Goal: Book appointment/travel/reservation

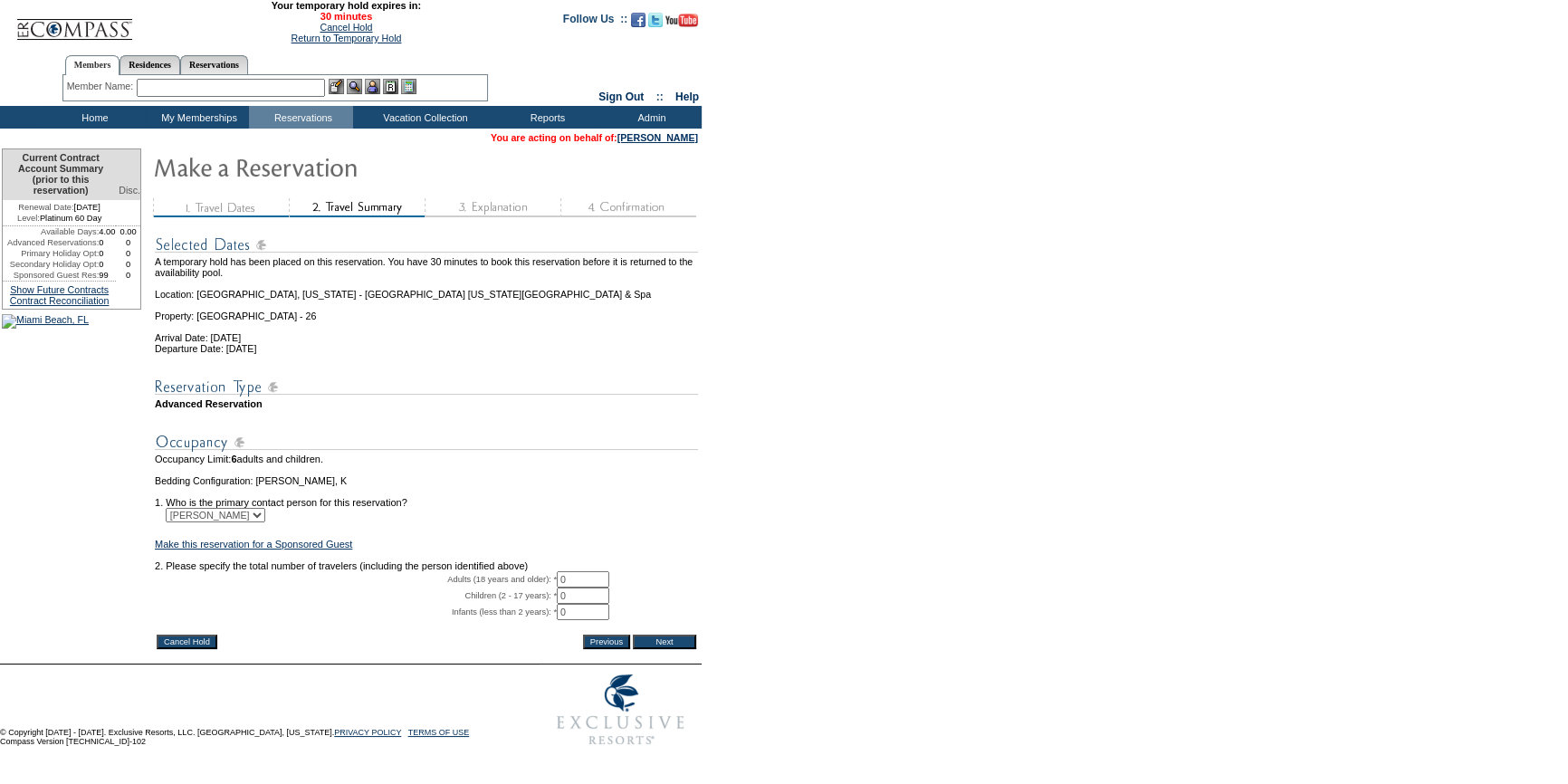
drag, startPoint x: 566, startPoint y: 603, endPoint x: 579, endPoint y: 601, distance: 13.2
click at [579, 588] on input "0" at bounding box center [583, 580] width 53 height 17
type input "1"
type input "2"
click at [662, 649] on input "Next" at bounding box center [664, 642] width 64 height 15
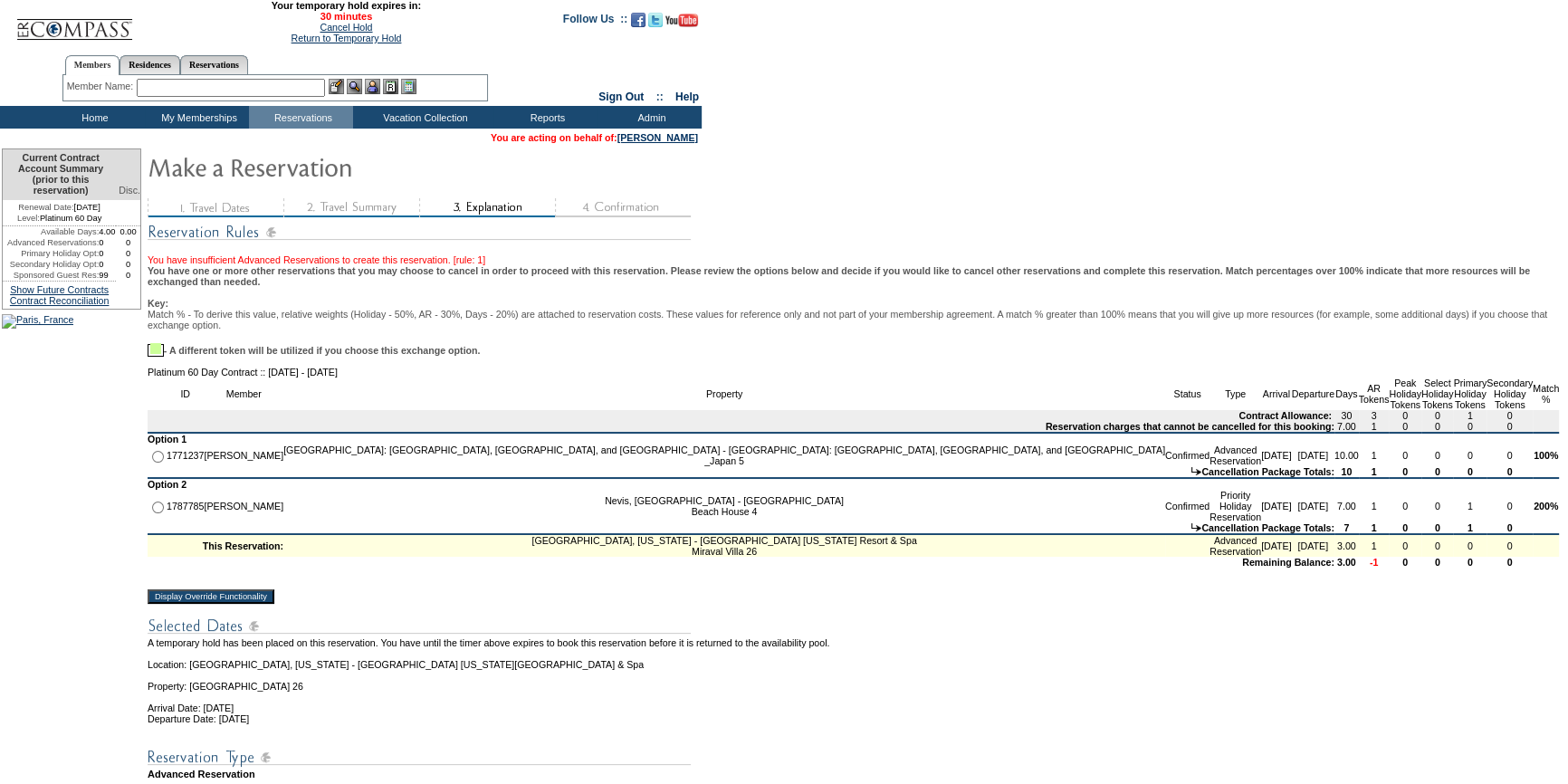
click at [164, 604] on input "Display Override Functionality" at bounding box center [211, 596] width 127 height 15
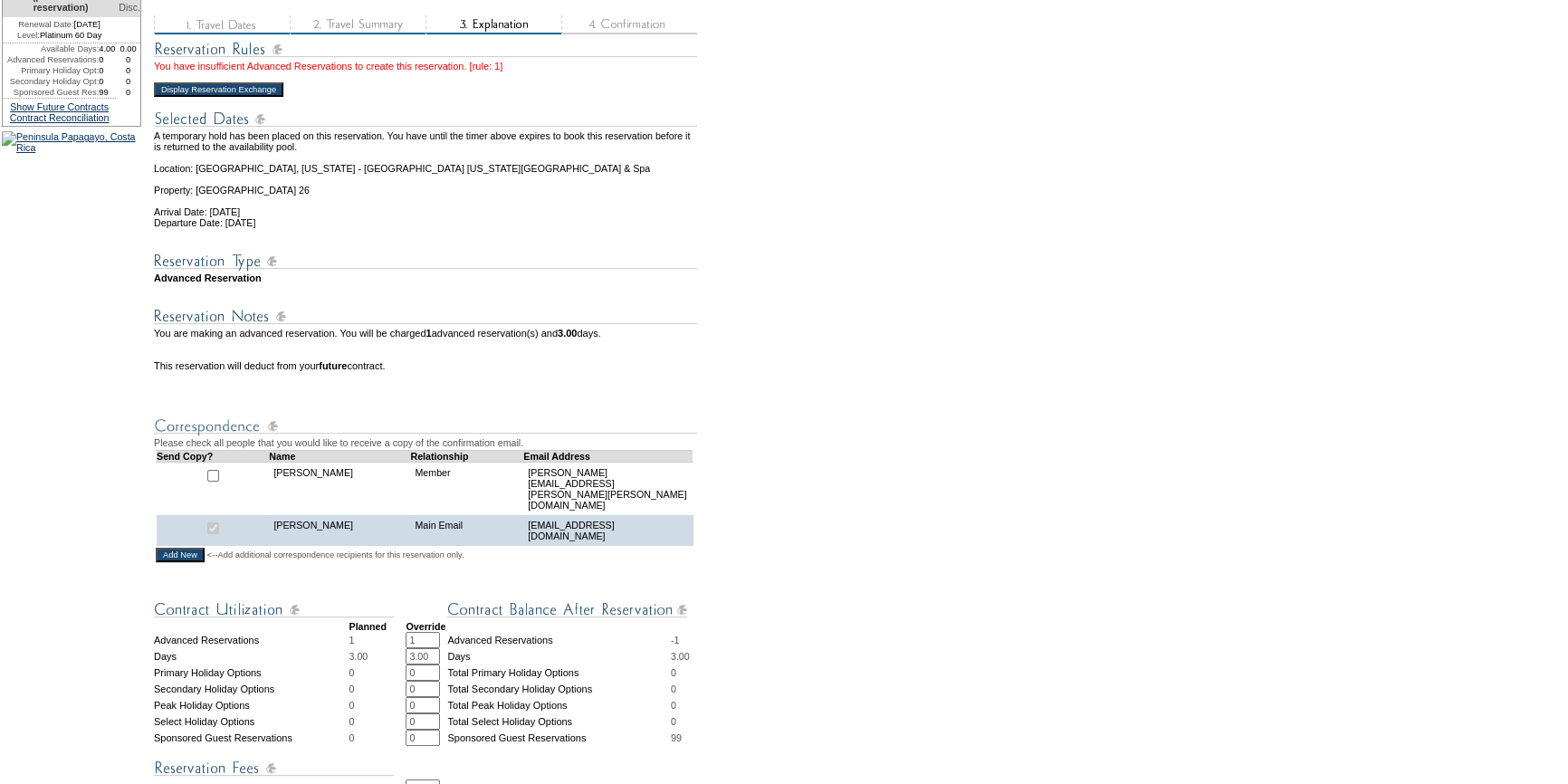
scroll to position [412, 0]
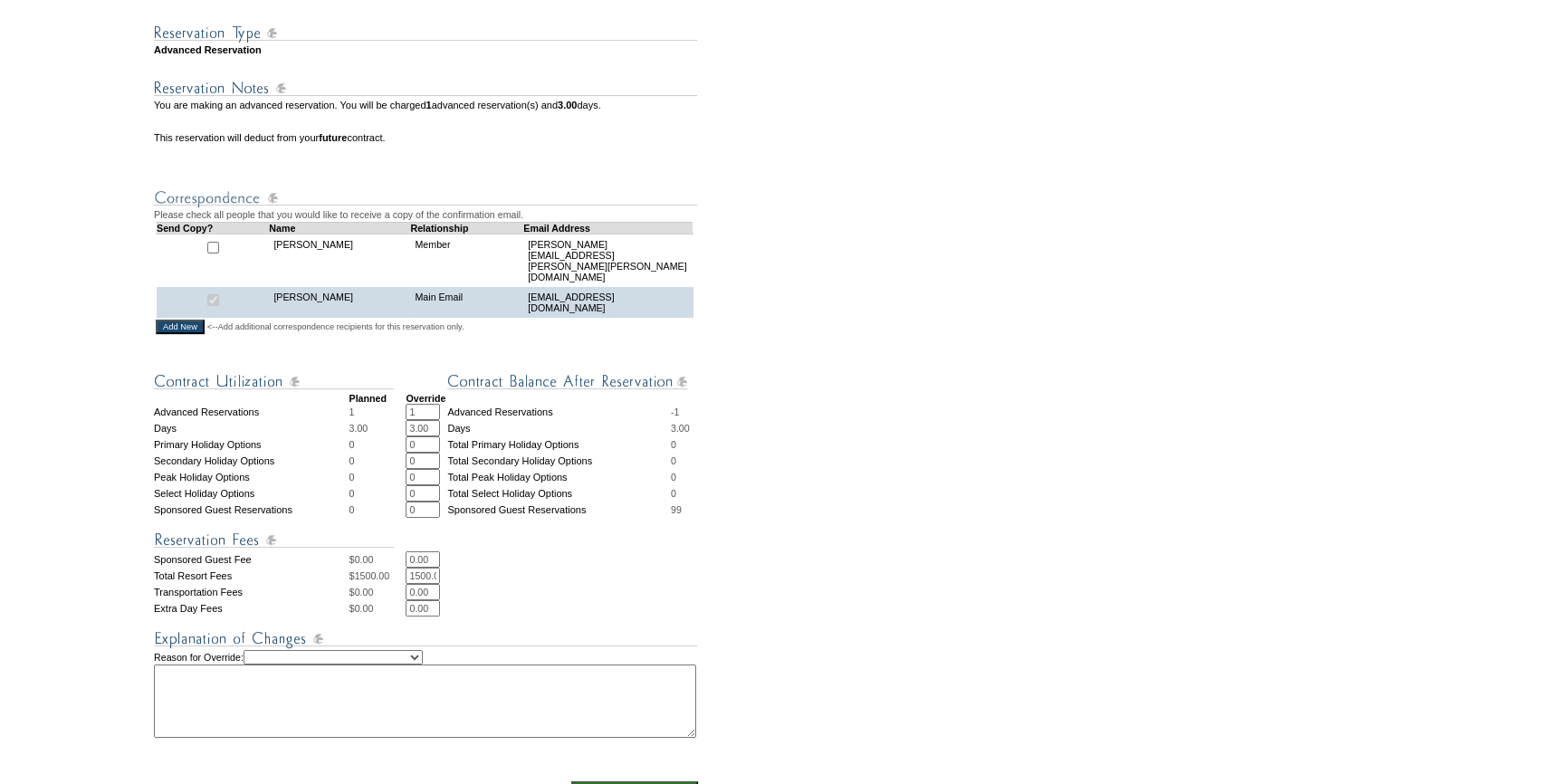
click at [405, 661] on select "Creating Continuous Stay Days Rebooked After Cancellation Editing Occupant Expe…" at bounding box center [332, 657] width 179 height 15
select select "1042"
click at [262, 653] on select "Creating Continuous Stay Days Rebooked After Cancellation Editing Occupant Expe…" at bounding box center [332, 657] width 179 height 15
drag, startPoint x: 253, startPoint y: 692, endPoint x: 249, endPoint y: 679, distance: 13.6
click at [249, 679] on textarea at bounding box center [425, 701] width 542 height 73
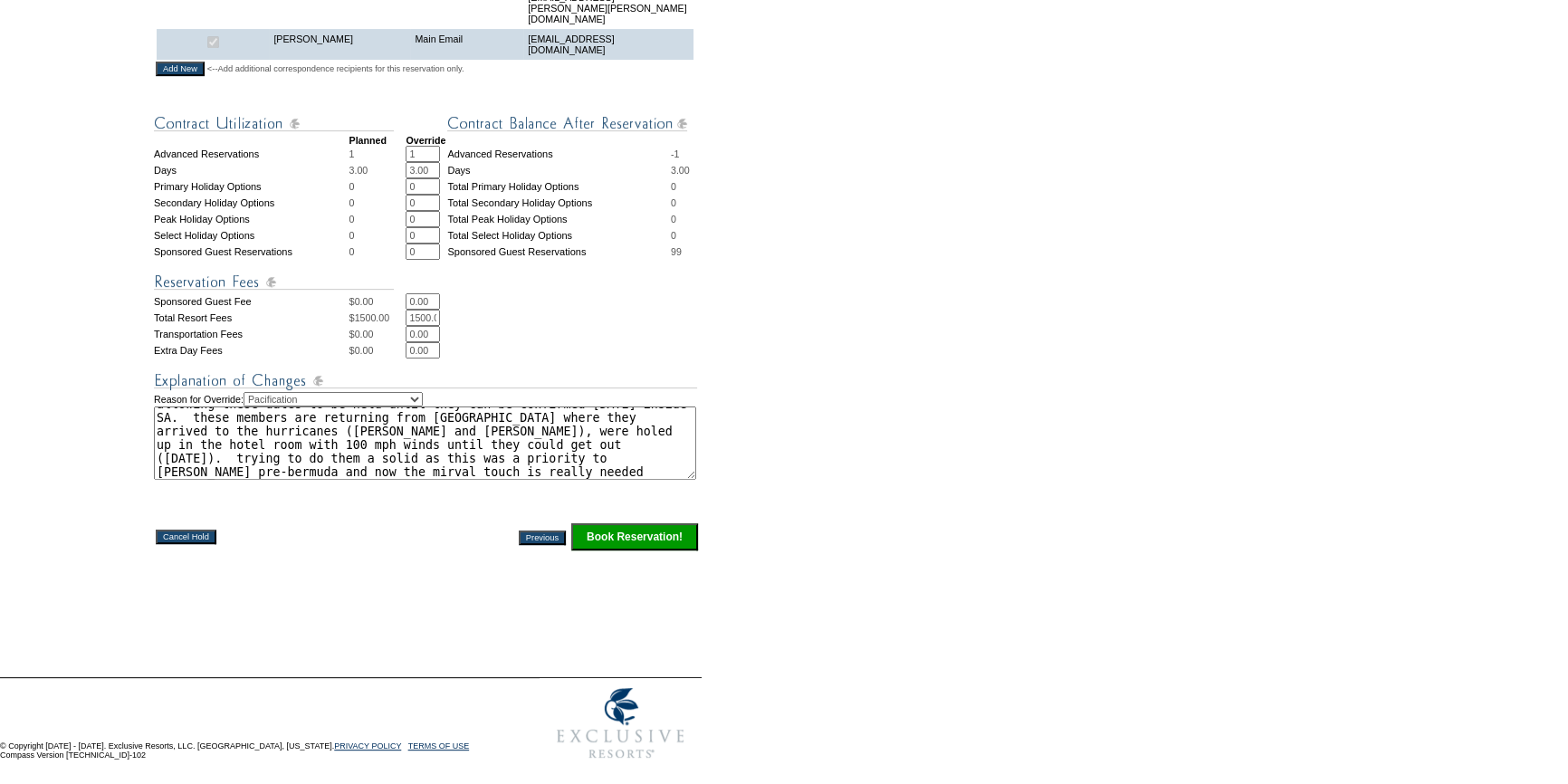
scroll to position [679, 0]
type textarea "allowing these dates to be held until they can be confirmed [DATE] inside SA. t…"
click at [677, 542] on input "Book Reservation!" at bounding box center [635, 537] width 127 height 27
